Goal: Task Accomplishment & Management: Complete application form

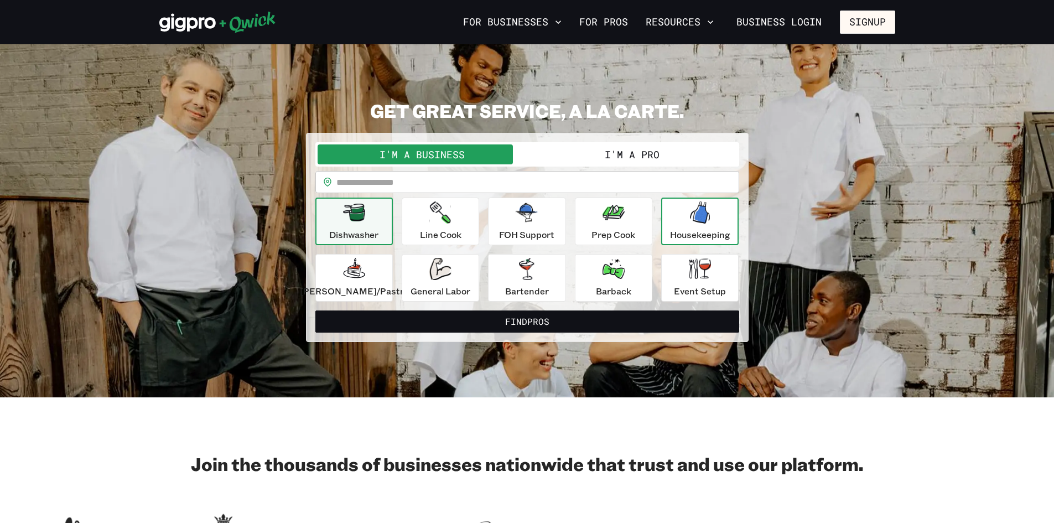
click at [680, 239] on p "Housekeeping" at bounding box center [700, 234] width 60 height 13
click at [396, 187] on input "text" at bounding box center [538, 182] width 403 height 22
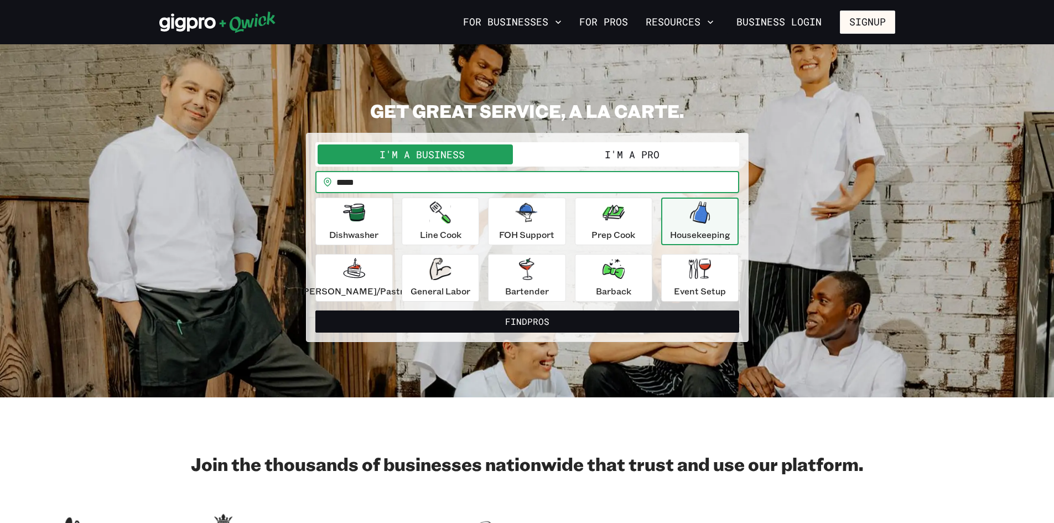
type input "*****"
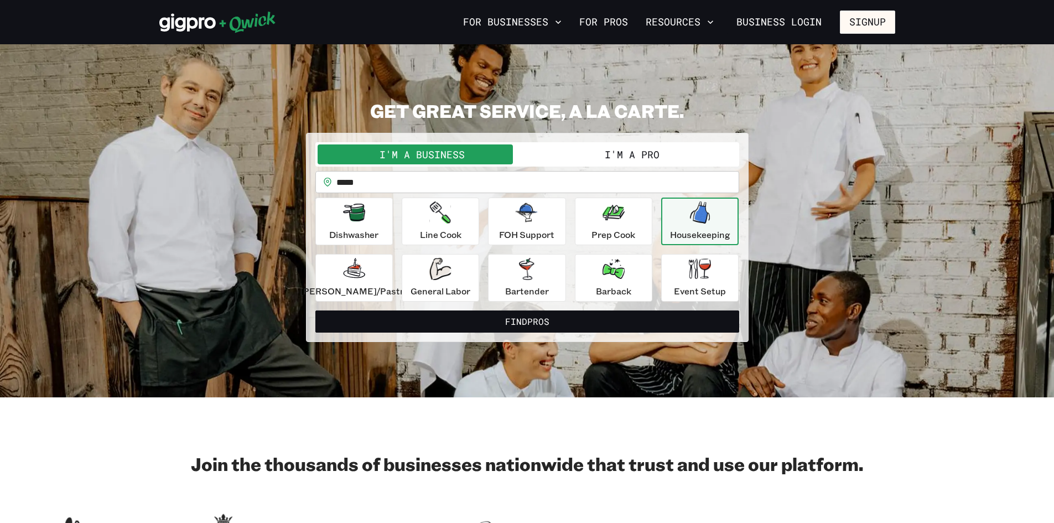
click at [700, 226] on div "Housekeeping" at bounding box center [700, 221] width 60 height 40
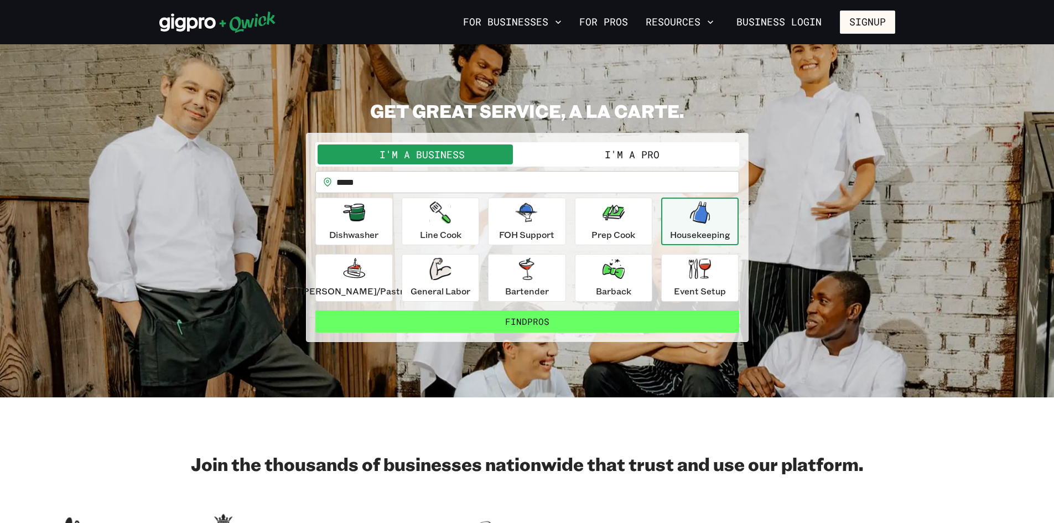
click at [556, 319] on button "Find Pros" at bounding box center [528, 322] width 424 height 22
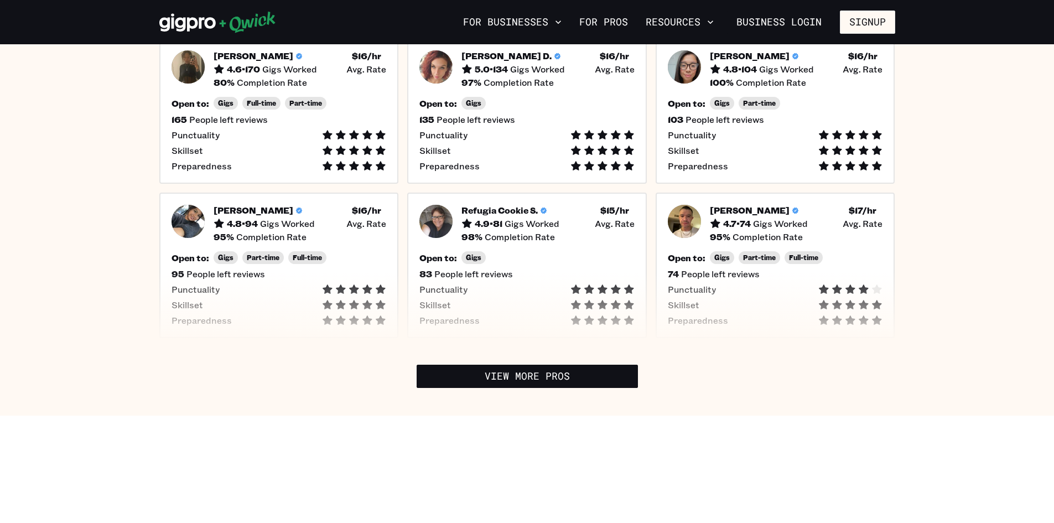
scroll to position [443, 0]
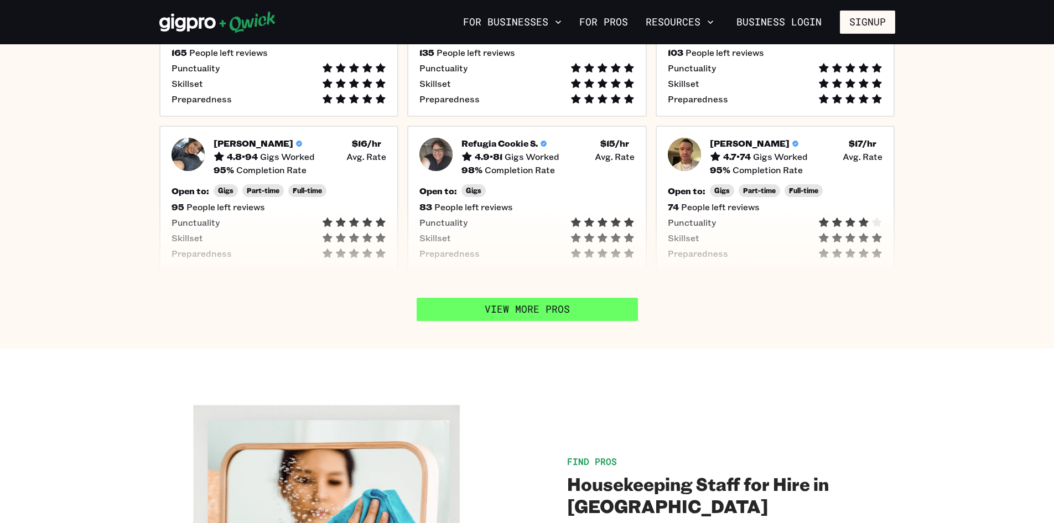
click at [544, 298] on link "View More Pros" at bounding box center [527, 309] width 221 height 23
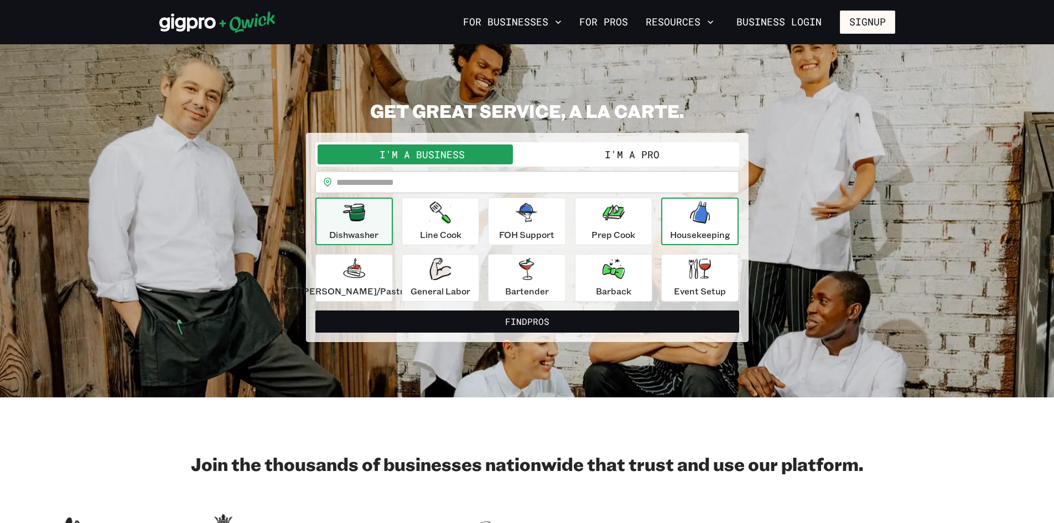
click at [695, 230] on p "Housekeeping" at bounding box center [700, 234] width 60 height 13
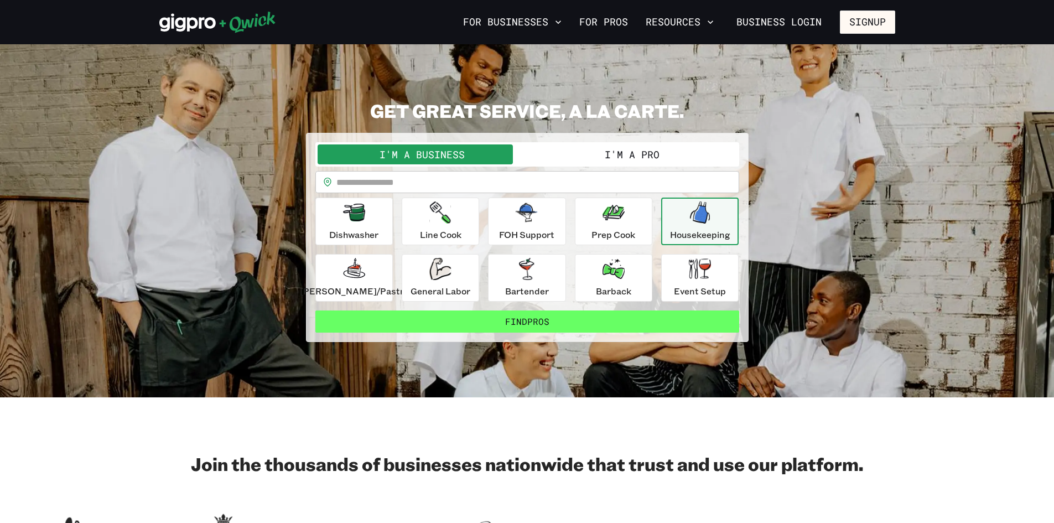
click at [556, 323] on button "Find Pros" at bounding box center [528, 322] width 424 height 22
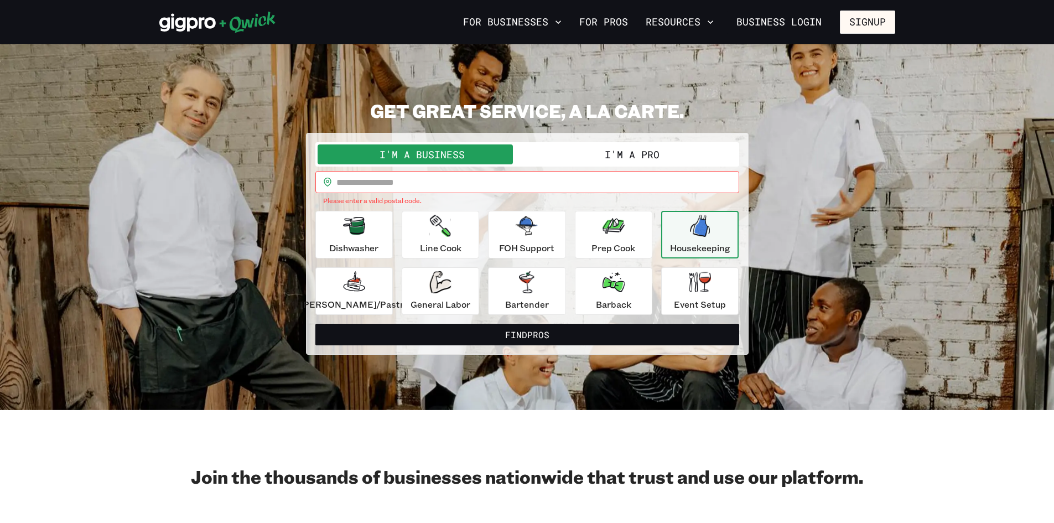
click at [386, 180] on input "text" at bounding box center [538, 182] width 403 height 22
type input "*****"
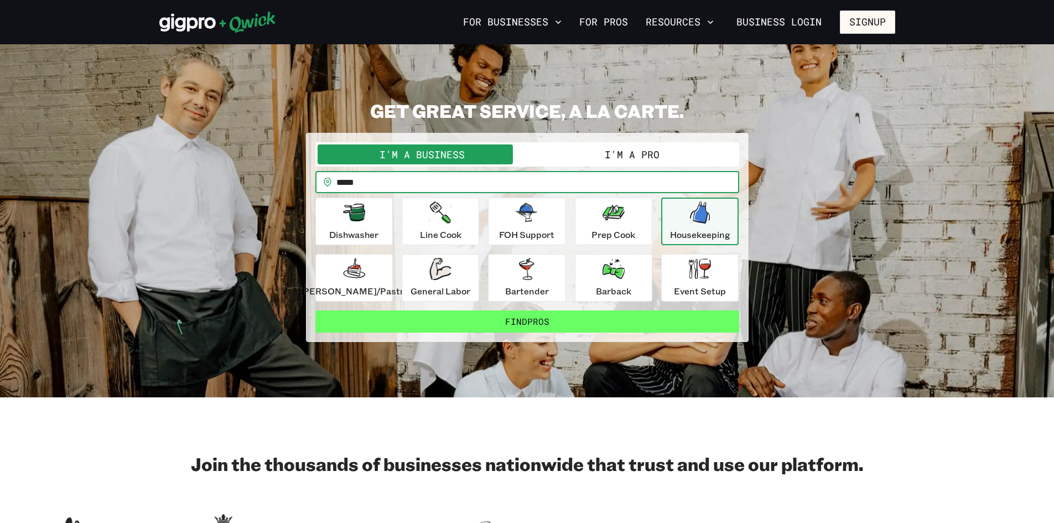
click at [558, 324] on button "Find Pros" at bounding box center [528, 322] width 424 height 22
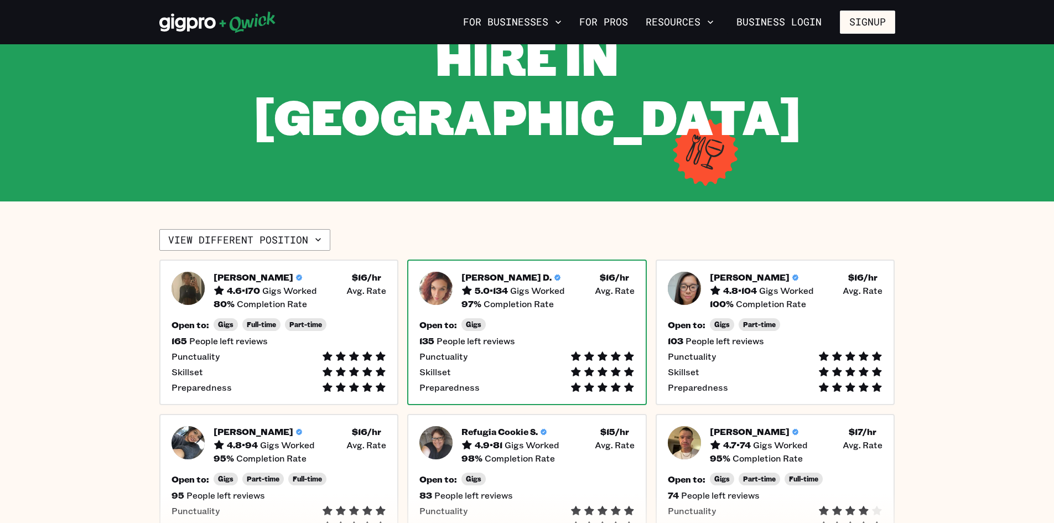
scroll to position [166, 0]
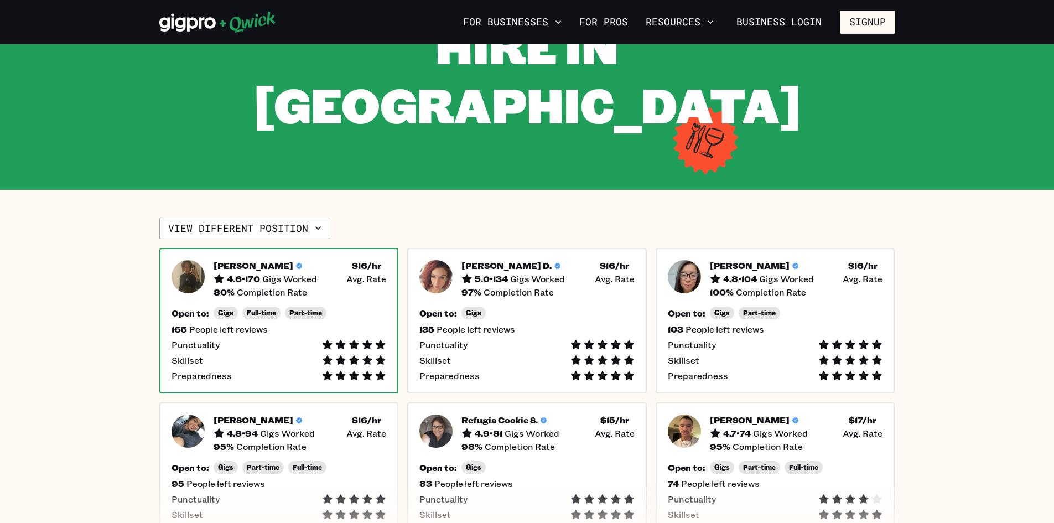
click at [257, 273] on h5 "4.6 • 170" at bounding box center [243, 278] width 33 height 11
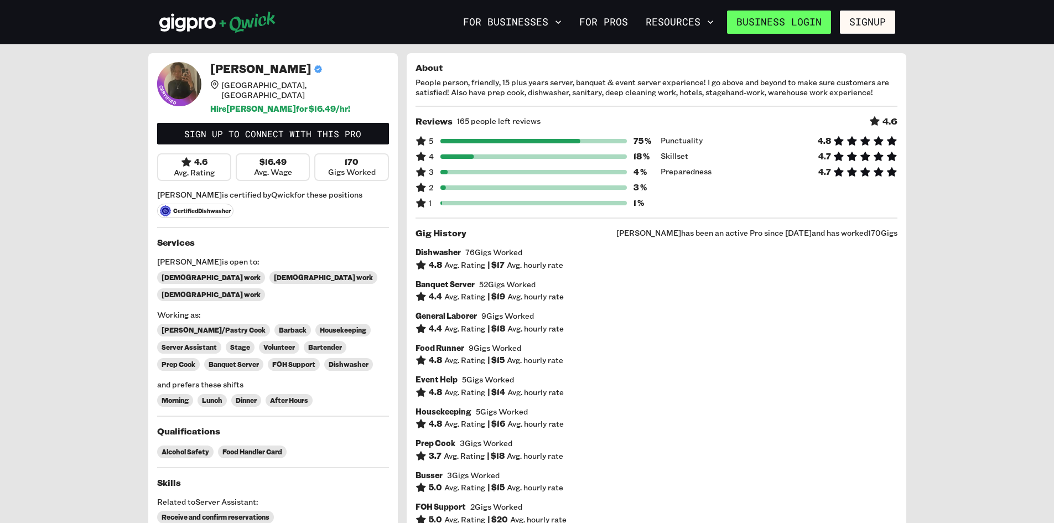
click at [769, 19] on link "Business Login" at bounding box center [779, 22] width 104 height 23
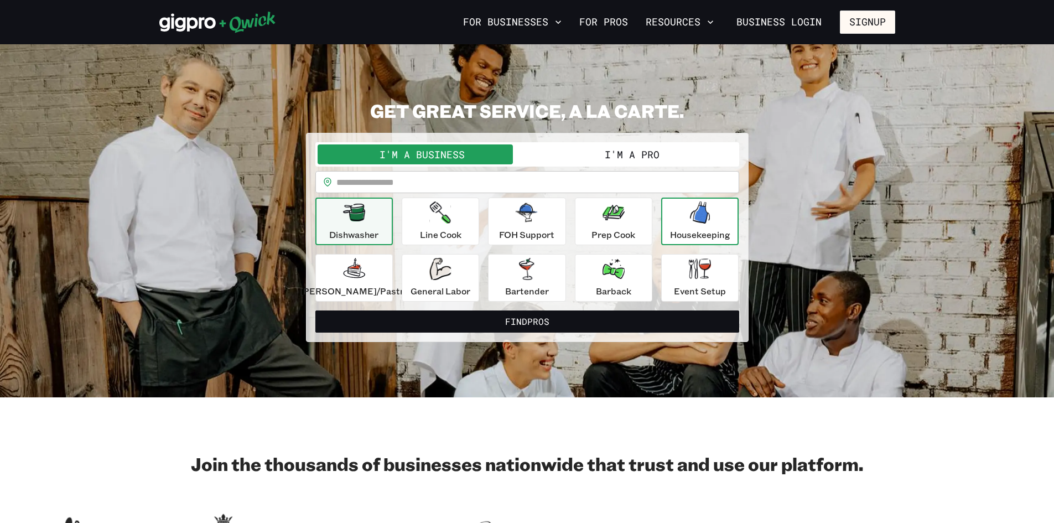
click at [702, 236] on p "Housekeeping" at bounding box center [700, 234] width 60 height 13
click at [431, 177] on input "text" at bounding box center [538, 182] width 403 height 22
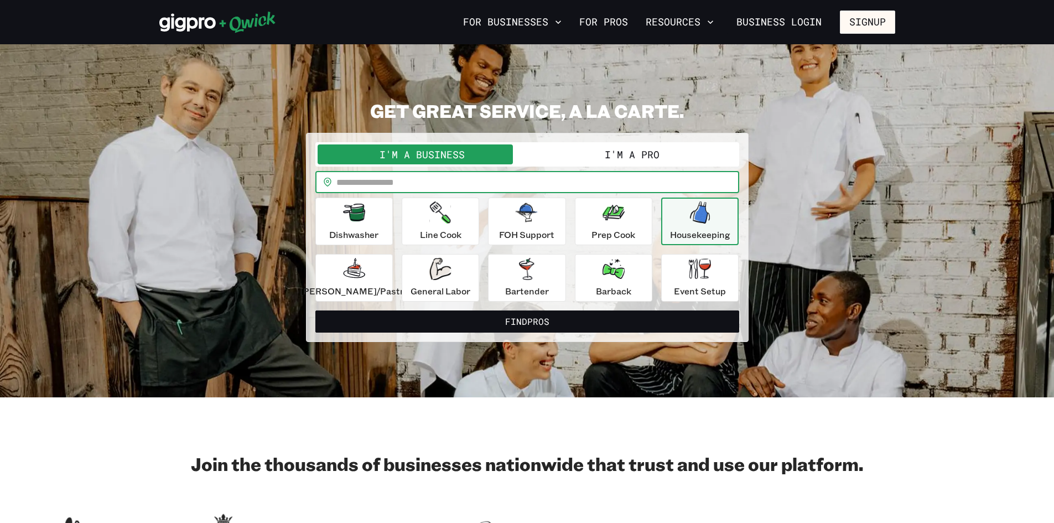
type input "*****"
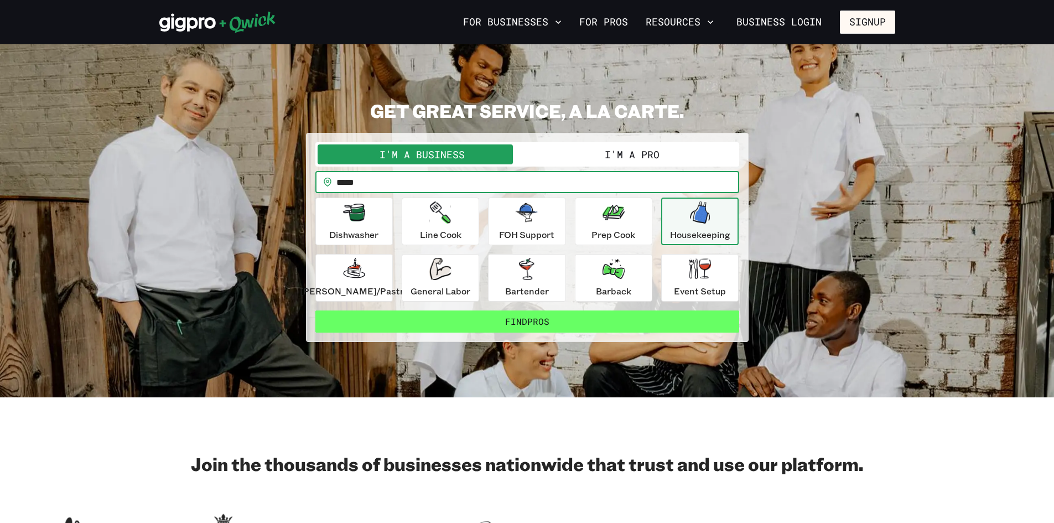
click at [494, 319] on button "Find Pros" at bounding box center [528, 322] width 424 height 22
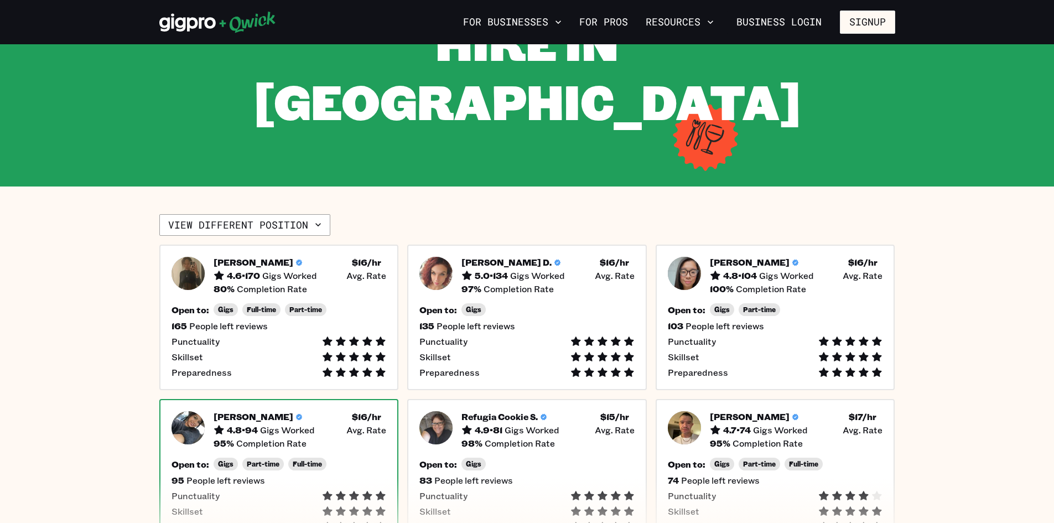
scroll to position [221, 0]
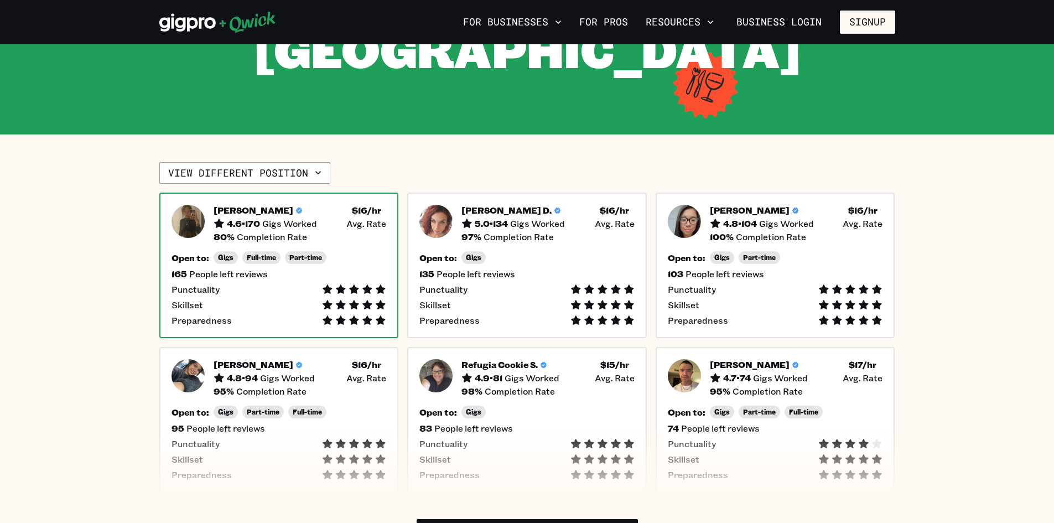
click at [304, 218] on span "Gigs Worked" at bounding box center [289, 223] width 55 height 11
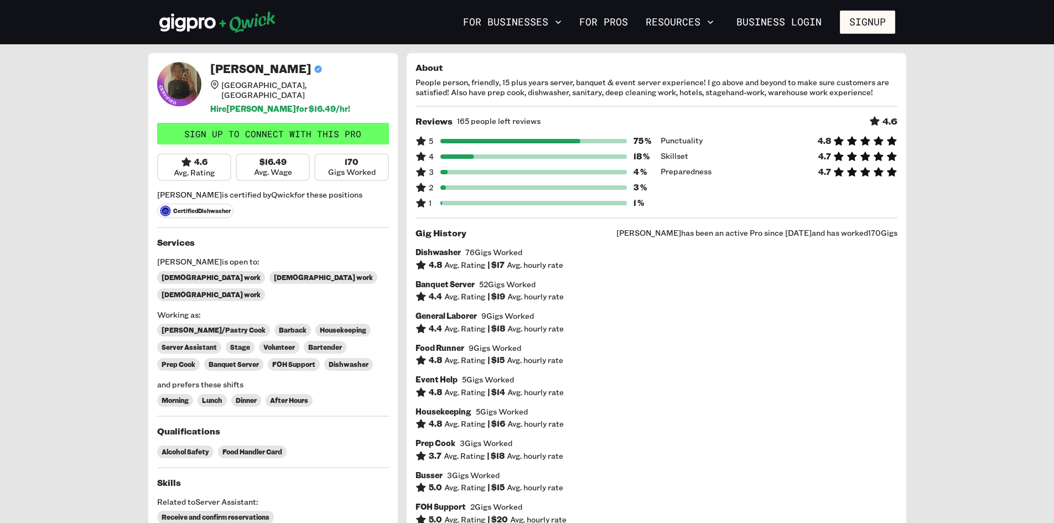
click at [288, 131] on link "Sign up to connect with this Pro" at bounding box center [273, 134] width 232 height 22
